Goal: Check status: Check status

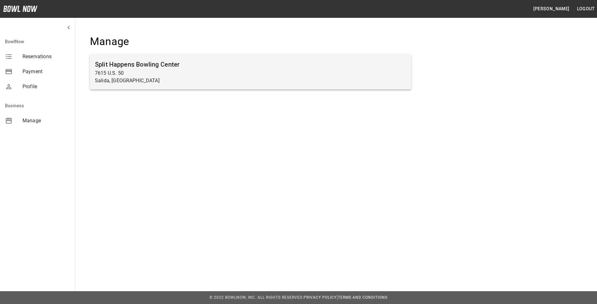
click at [127, 64] on h6 "Split Happens Bowling Center" at bounding box center [251, 64] width 312 height 10
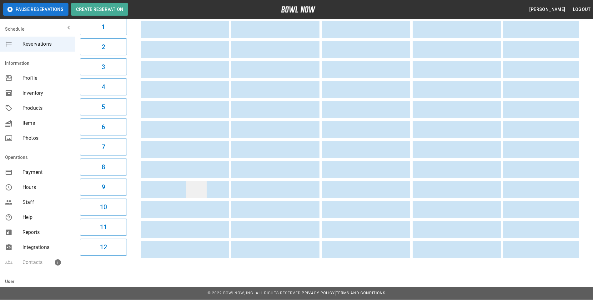
scroll to position [77, 0]
click at [234, 182] on tr "sticky table" at bounding box center [596, 188] width 910 height 17
drag, startPoint x: 408, startPoint y: 123, endPoint x: 435, endPoint y: 69, distance: 60.6
click at [435, 69] on table "sticky table" at bounding box center [595, 129] width 915 height 263
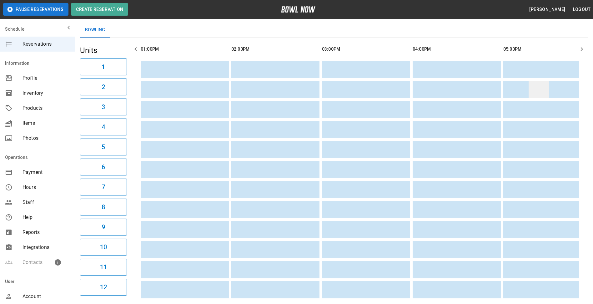
scroll to position [0, 0]
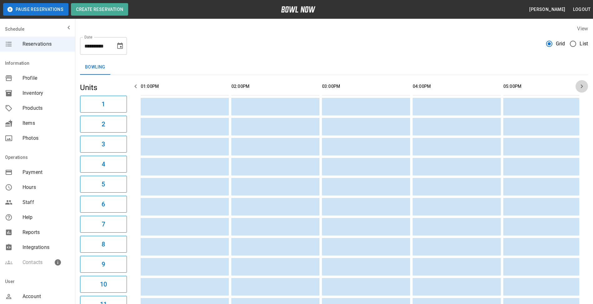
click at [583, 86] on icon "button" at bounding box center [581, 85] width 7 height 7
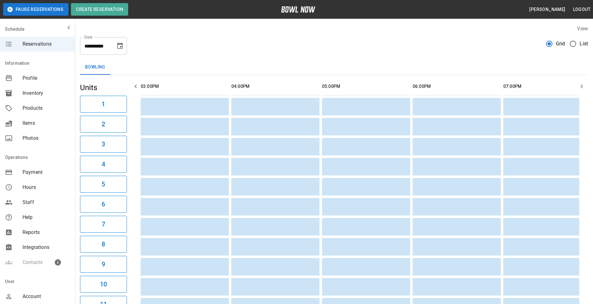
scroll to position [0, 272]
click at [583, 86] on icon "button" at bounding box center [581, 85] width 7 height 7
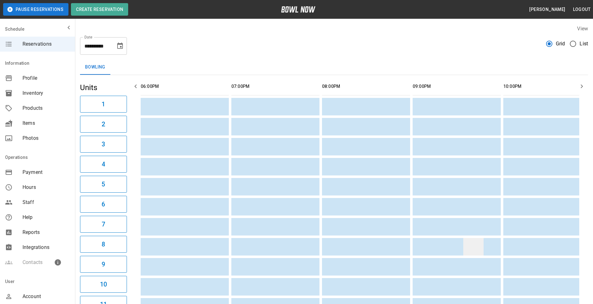
drag, startPoint x: 462, startPoint y: 171, endPoint x: 478, endPoint y: 243, distance: 73.9
click at [479, 244] on tbody "sticky table" at bounding box center [143, 216] width 910 height 237
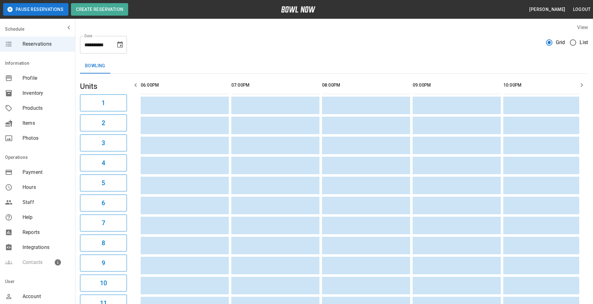
scroll to position [0, 0]
